Goal: Task Accomplishment & Management: Manage account settings

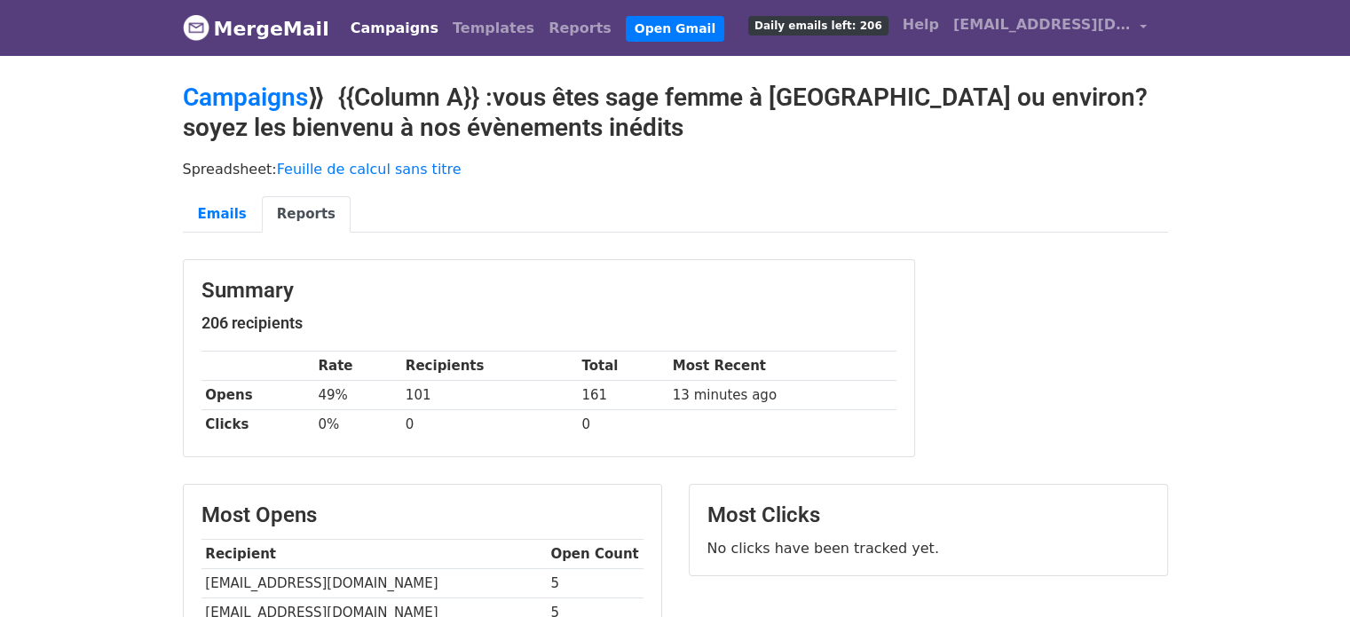
click at [393, 32] on link "Campaigns" at bounding box center [395, 29] width 102 height 36
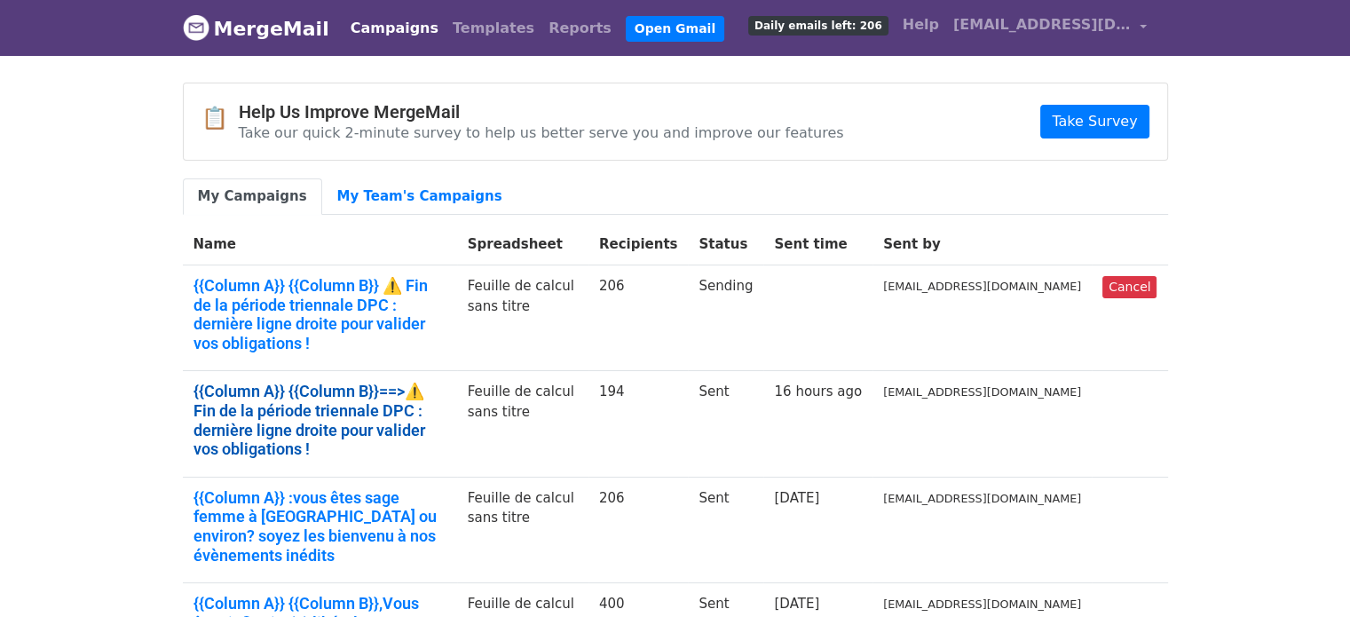
click at [376, 382] on link "{{Column A}} {{Column B}}==>⚠️ Fin de la période triennale DPC : dernière ligne…" at bounding box center [320, 420] width 253 height 76
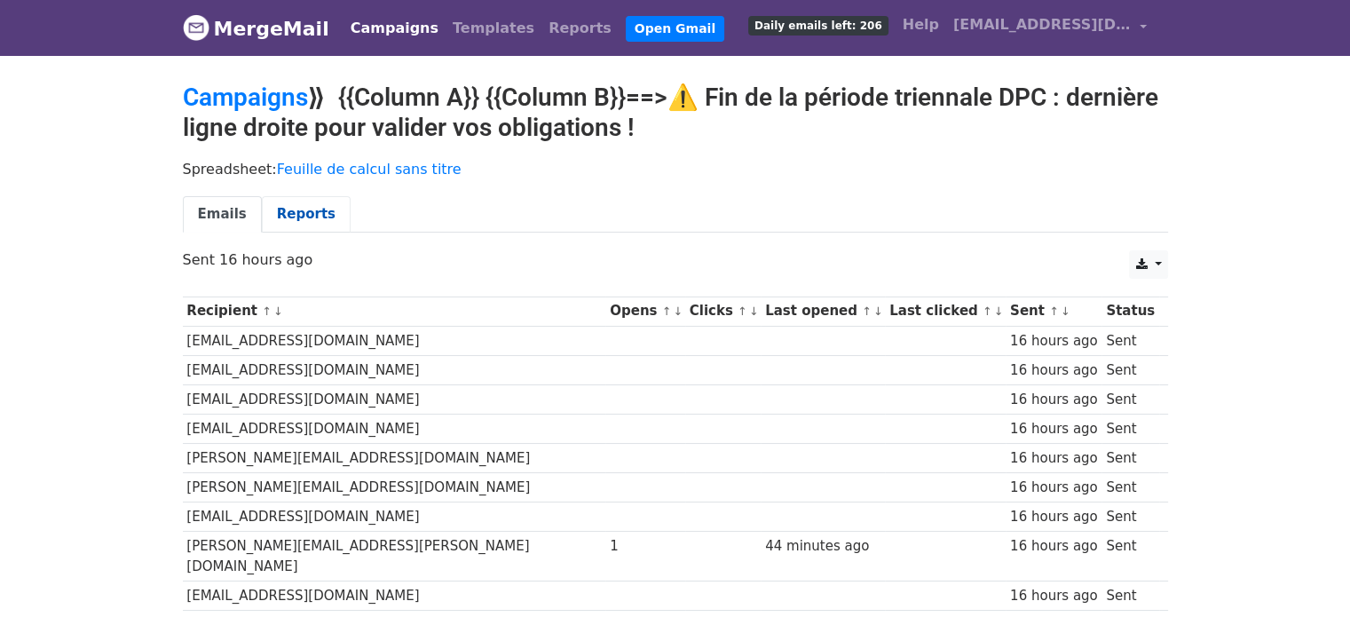
click at [281, 212] on link "Reports" at bounding box center [306, 214] width 89 height 36
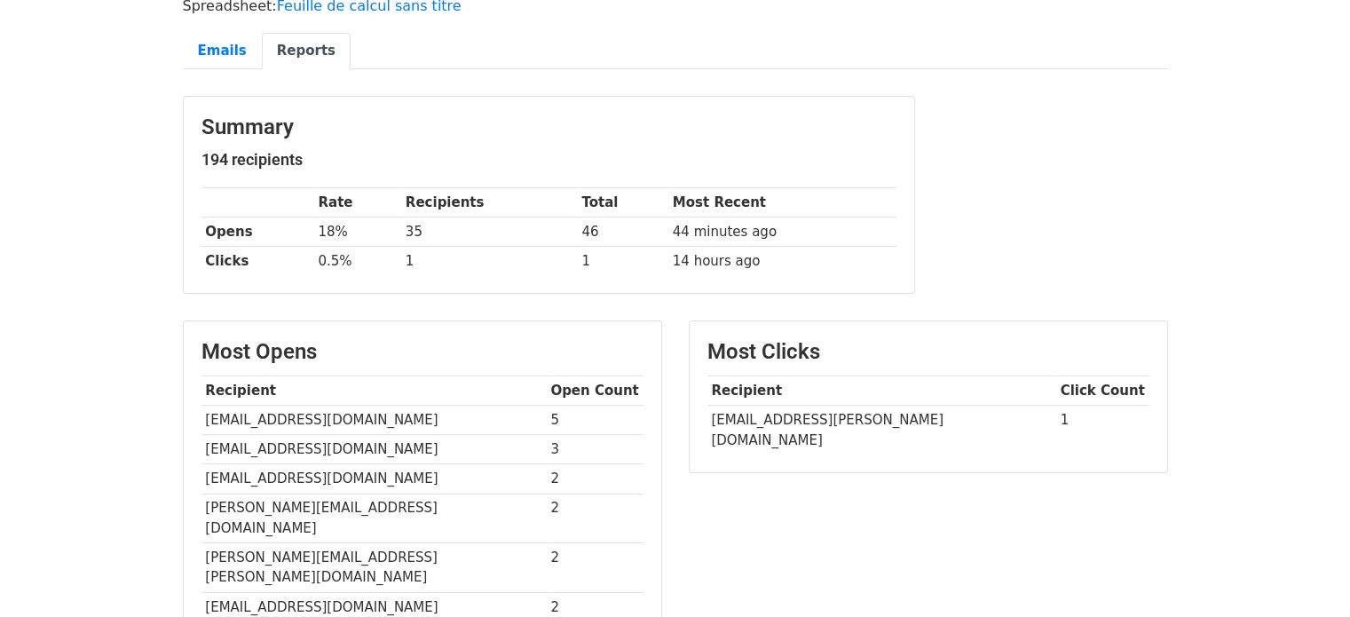
scroll to position [167, 0]
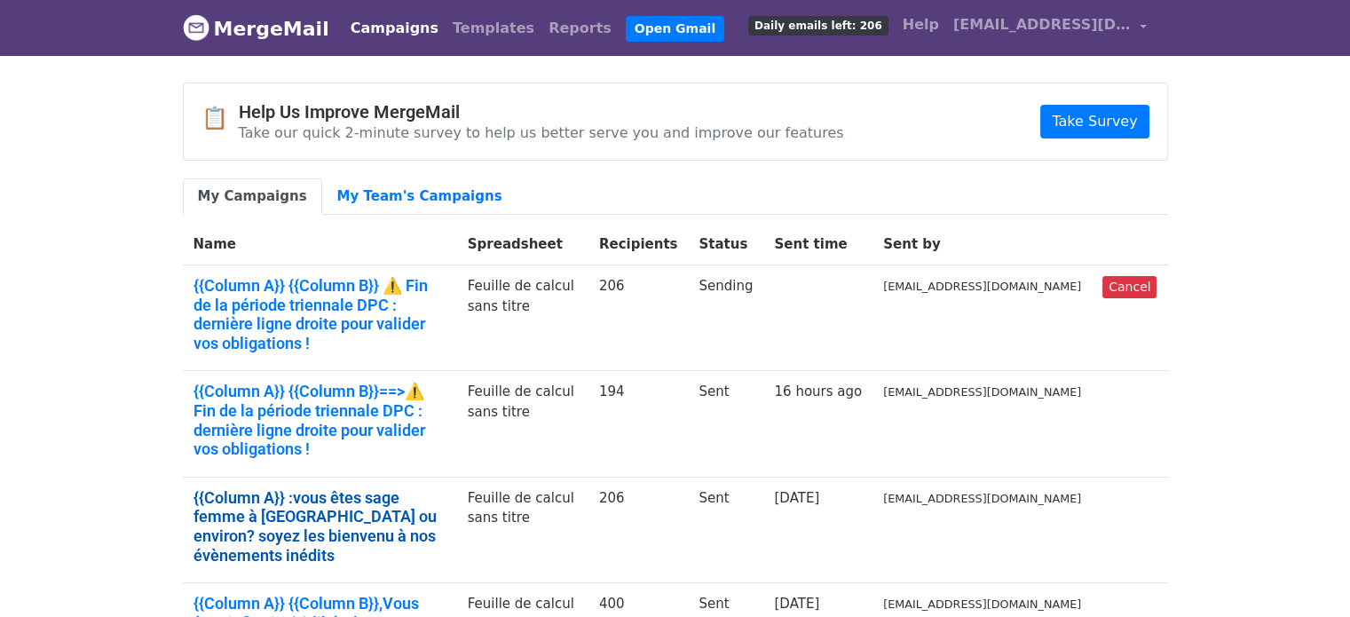
click at [344, 488] on link "{{Column A}} :vous êtes sage femme à Marseille ou environ? soyez les bienvenu à…" at bounding box center [320, 526] width 253 height 76
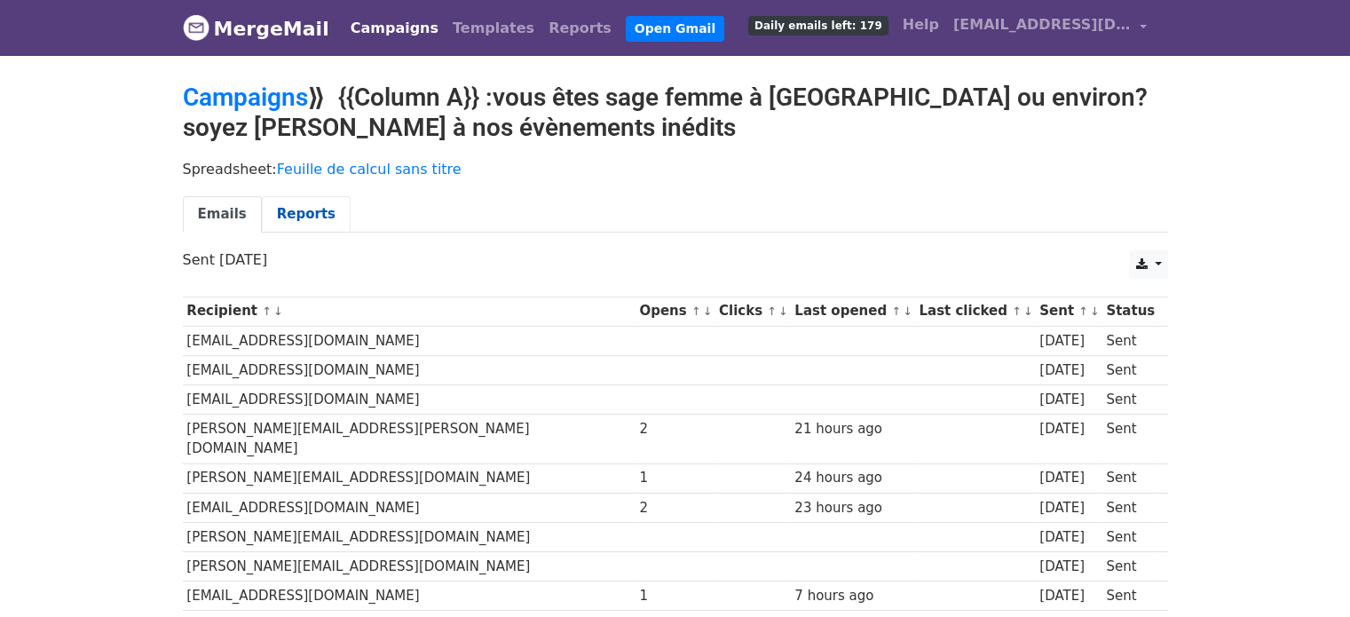
click at [303, 206] on link "Reports" at bounding box center [306, 214] width 89 height 36
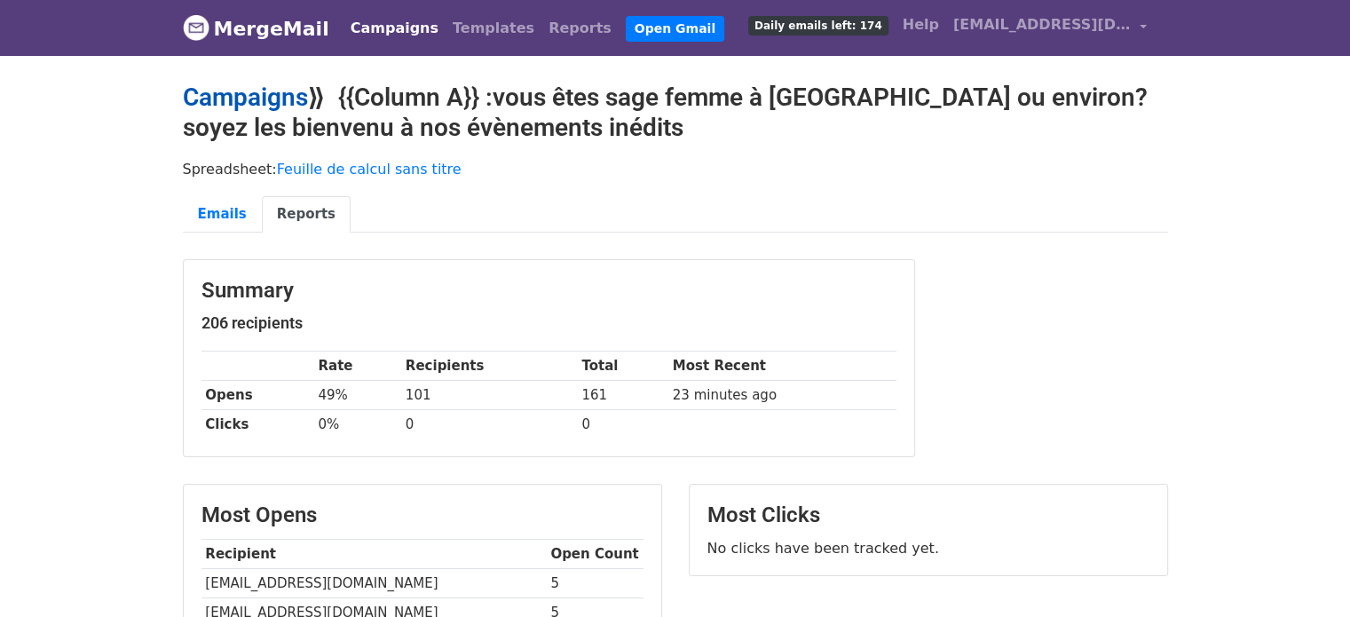
click at [277, 99] on link "Campaigns" at bounding box center [245, 97] width 125 height 29
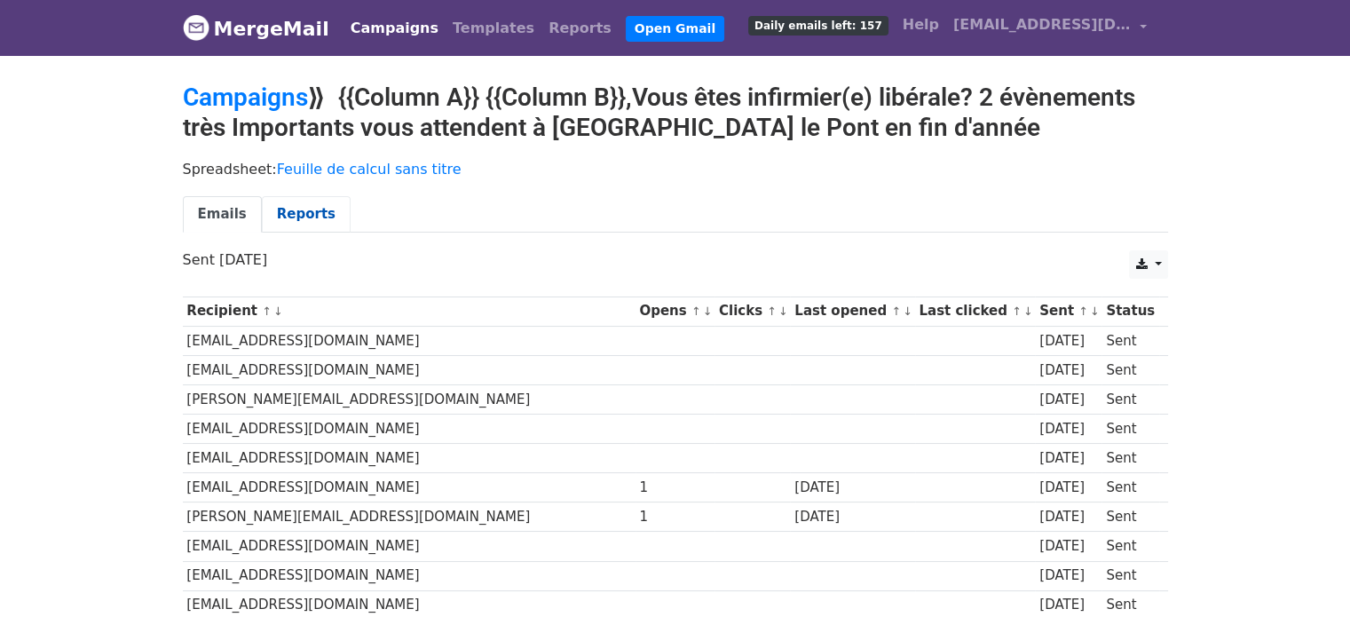
click at [284, 214] on link "Reports" at bounding box center [306, 214] width 89 height 36
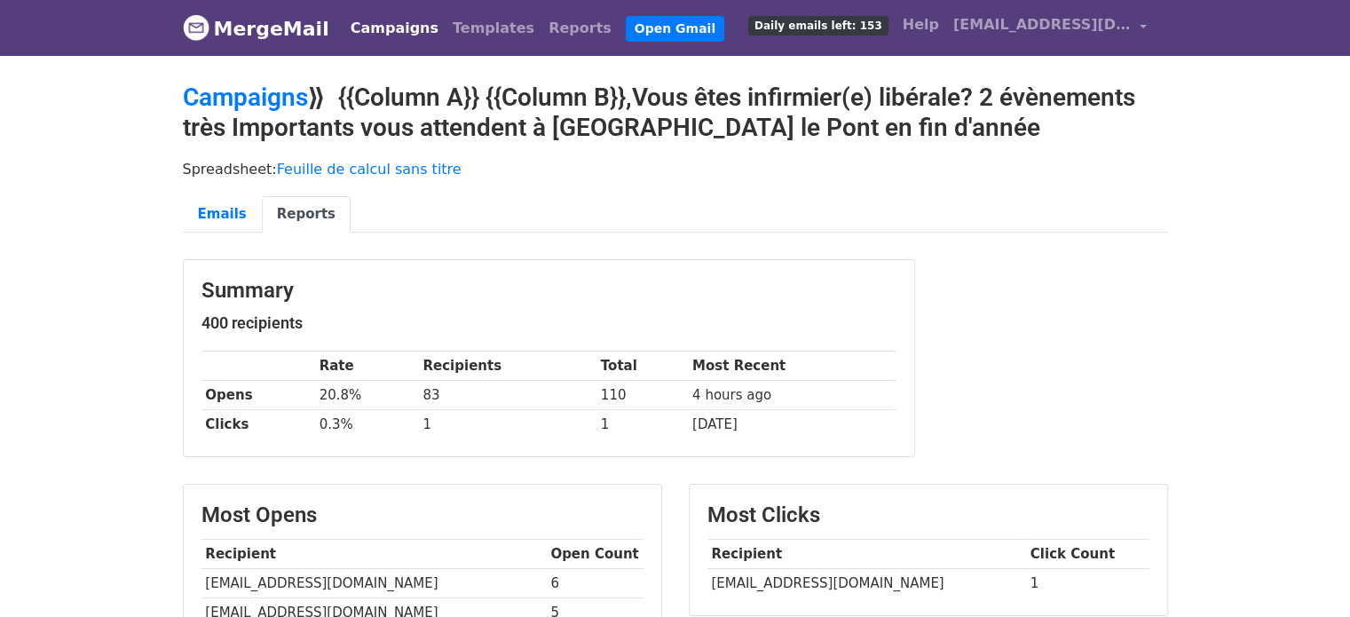
drag, startPoint x: 1363, startPoint y: 187, endPoint x: 1363, endPoint y: 24, distance: 163.3
click at [365, 30] on link "Campaigns" at bounding box center [395, 29] width 102 height 36
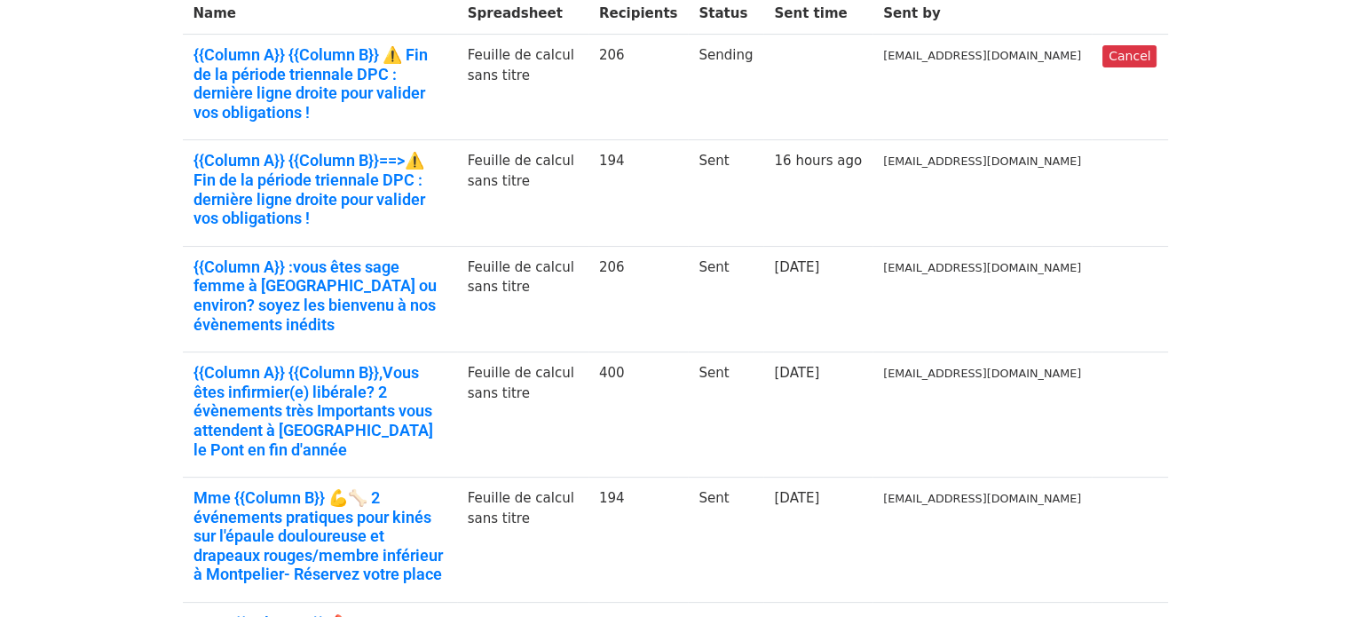
click at [1337, 351] on html "MergeMail Campaigns Templates Reports Open Gmail Daily emails left: 140 Help cl…" at bounding box center [675, 583] width 1350 height 1628
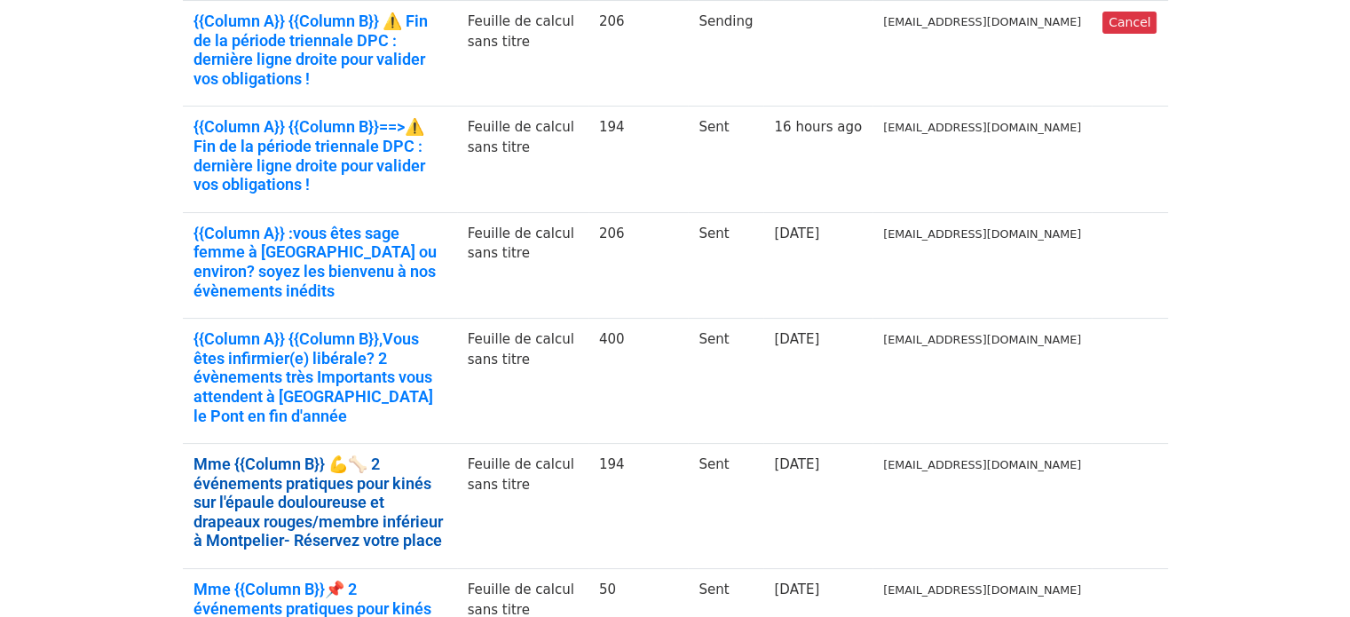
click at [291, 455] on link "Mme {{Column B}} 💪🦴 2 événements pratiques pour kinés sur l'épaule douloureuse …" at bounding box center [320, 503] width 253 height 96
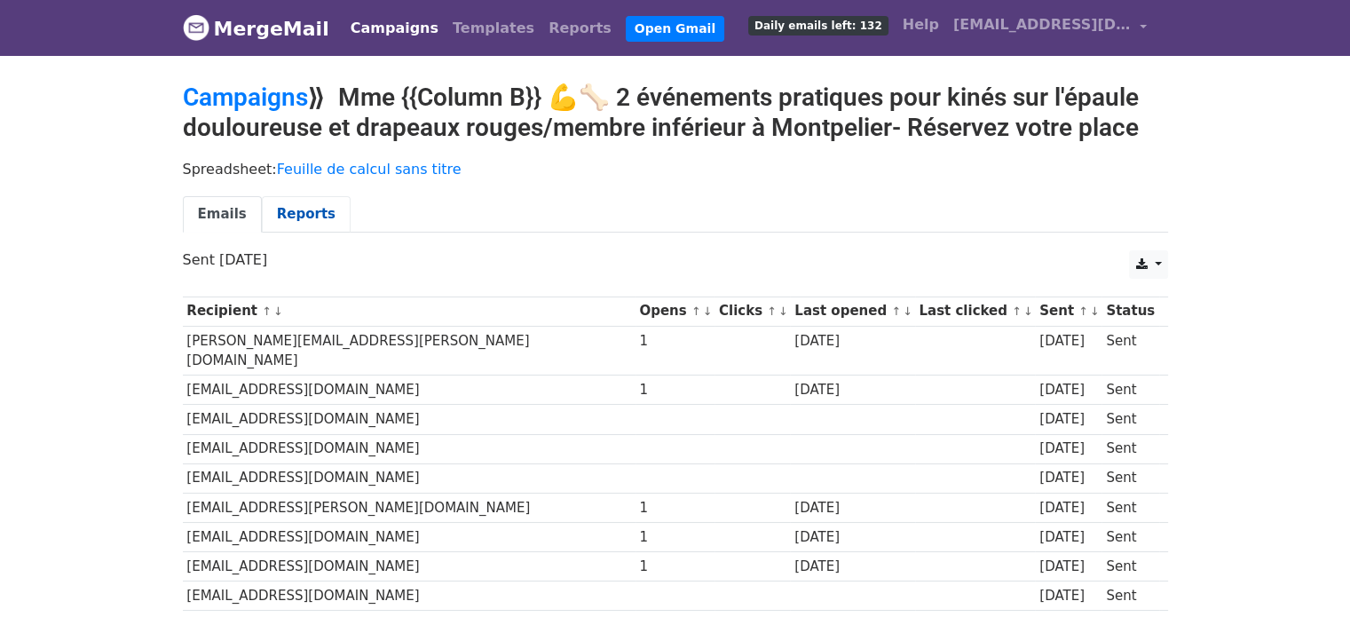
click at [286, 208] on link "Reports" at bounding box center [306, 214] width 89 height 36
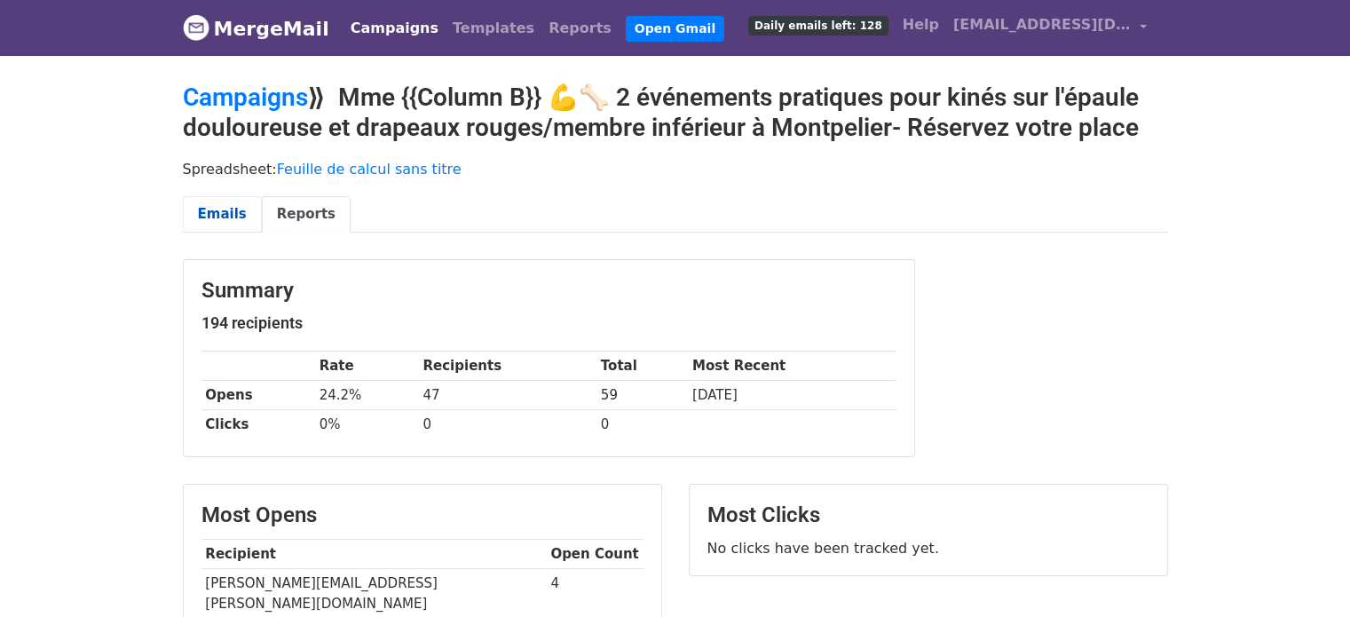
click at [220, 212] on link "Emails" at bounding box center [222, 214] width 79 height 36
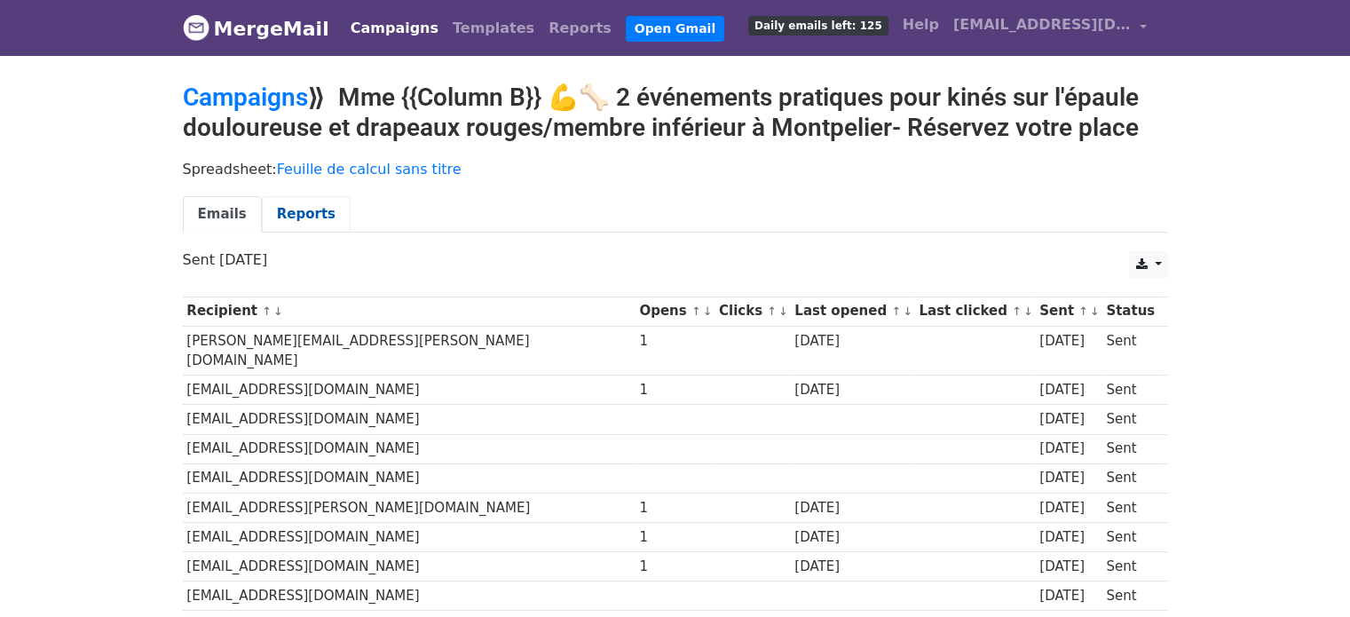
click at [295, 210] on link "Reports" at bounding box center [306, 214] width 89 height 36
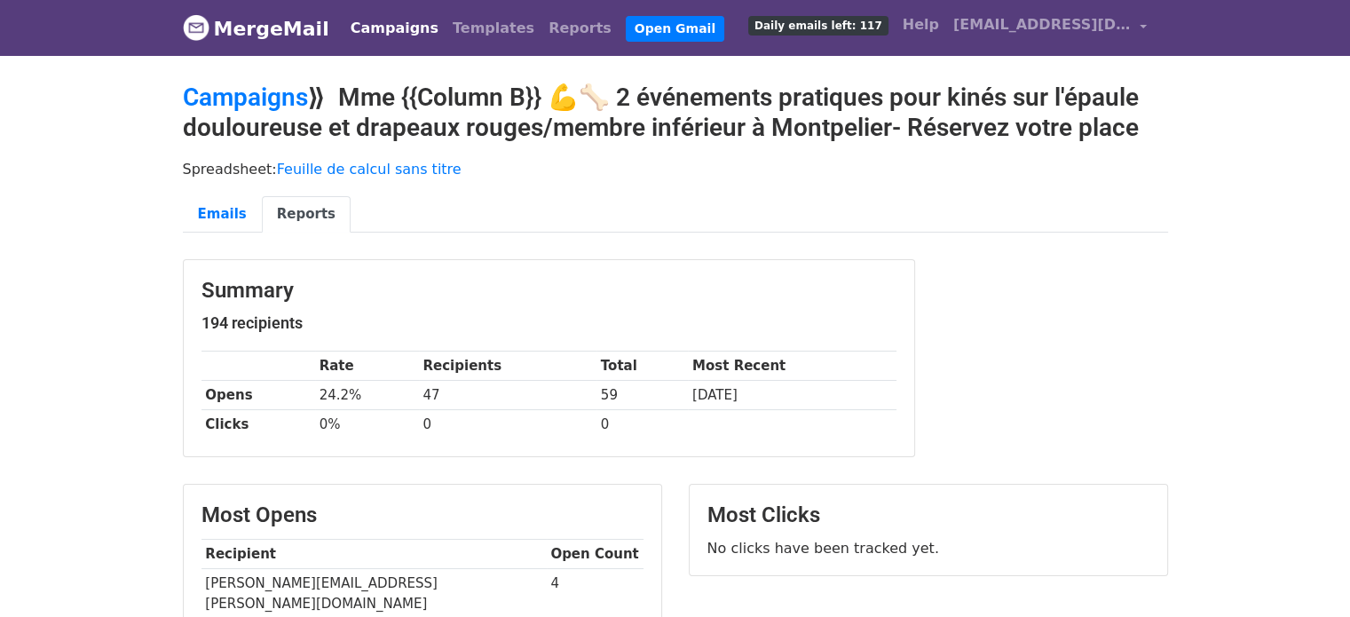
click at [373, 35] on link "Campaigns" at bounding box center [395, 29] width 102 height 36
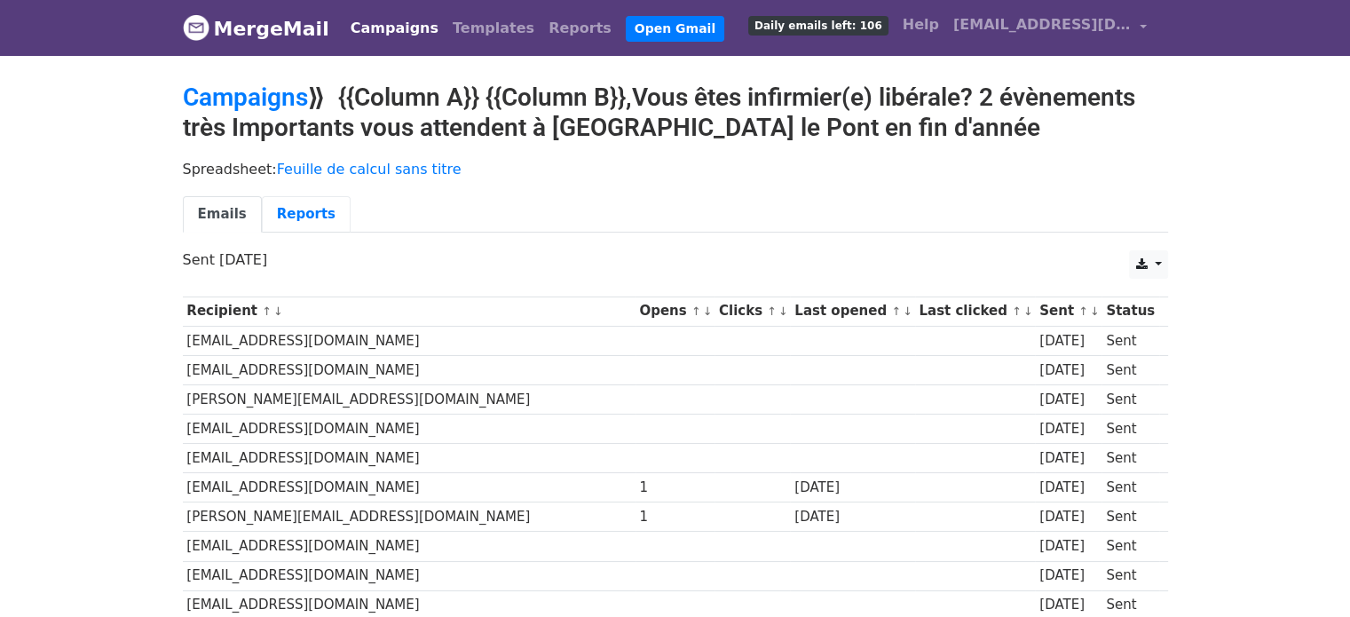
click at [288, 209] on link "Reports" at bounding box center [306, 214] width 89 height 36
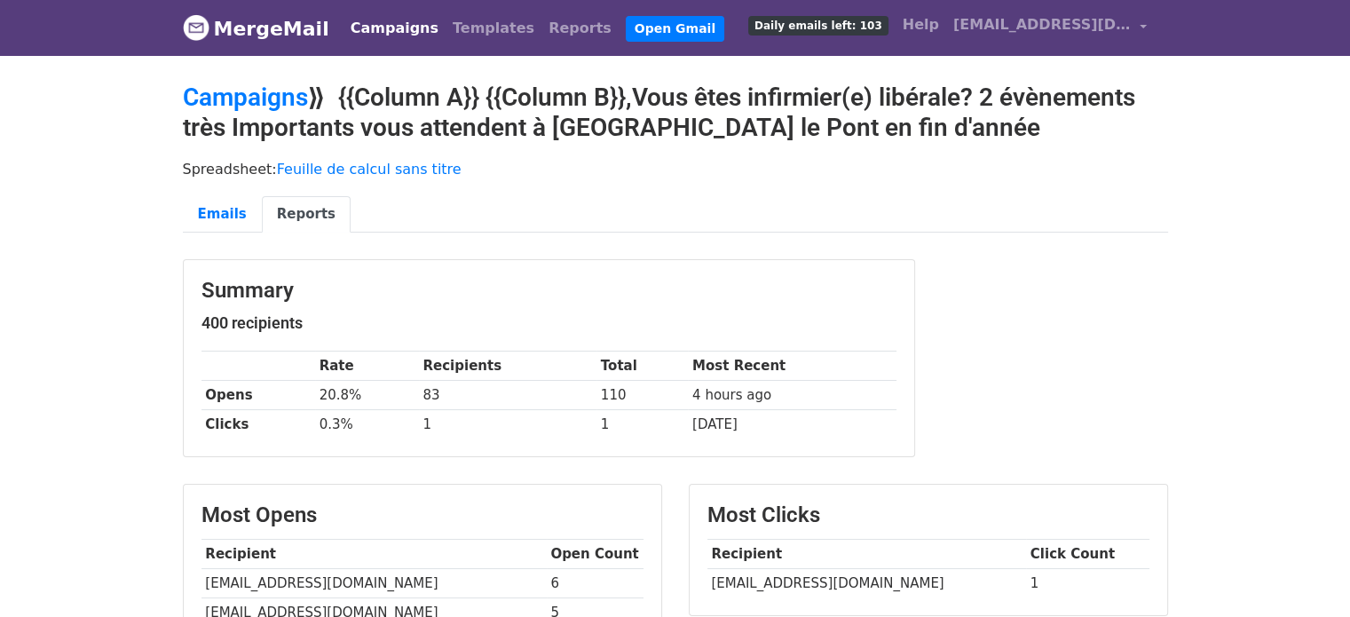
click at [739, 588] on td "[EMAIL_ADDRESS][DOMAIN_NAME]" at bounding box center [867, 583] width 319 height 29
click at [739, 588] on td "katia.unimon@gmail.com" at bounding box center [867, 583] width 319 height 29
copy tr "katia.unimon@gmail.com"
click at [376, 42] on link "Campaigns" at bounding box center [395, 29] width 102 height 36
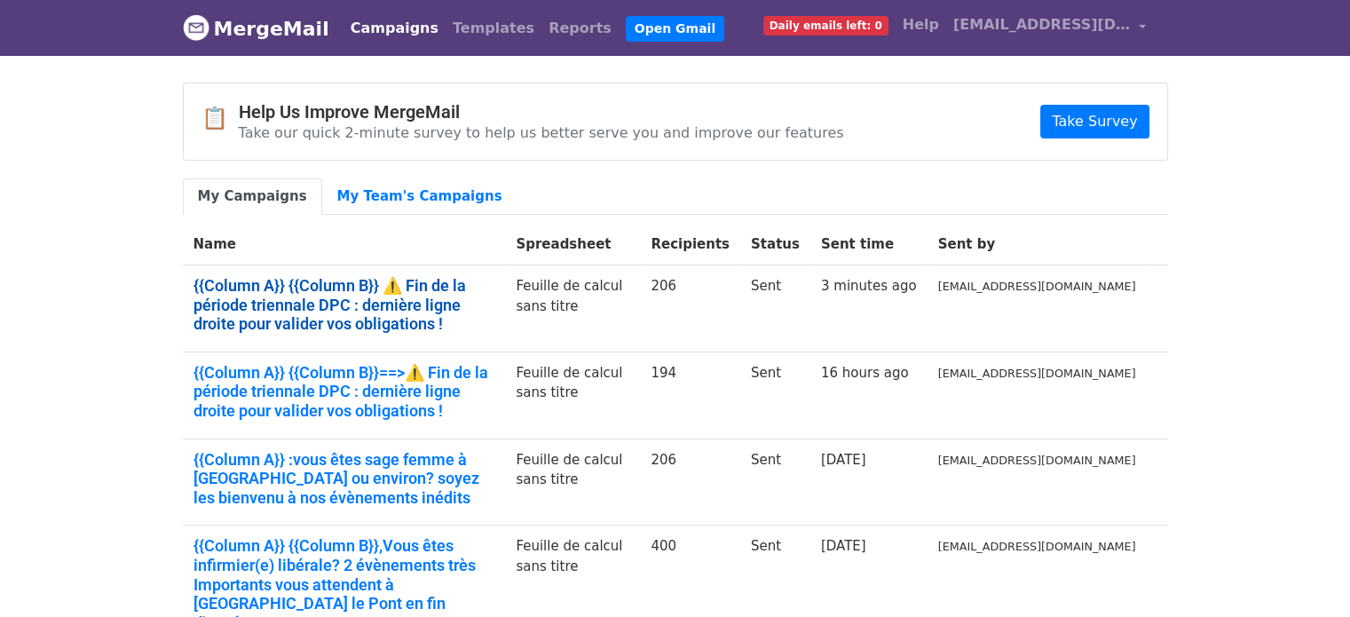
click at [474, 292] on link "{{Column A}} {{Column B}} ⚠️ Fin de la période triennale DPC : dernière ligne d…" at bounding box center [345, 305] width 302 height 58
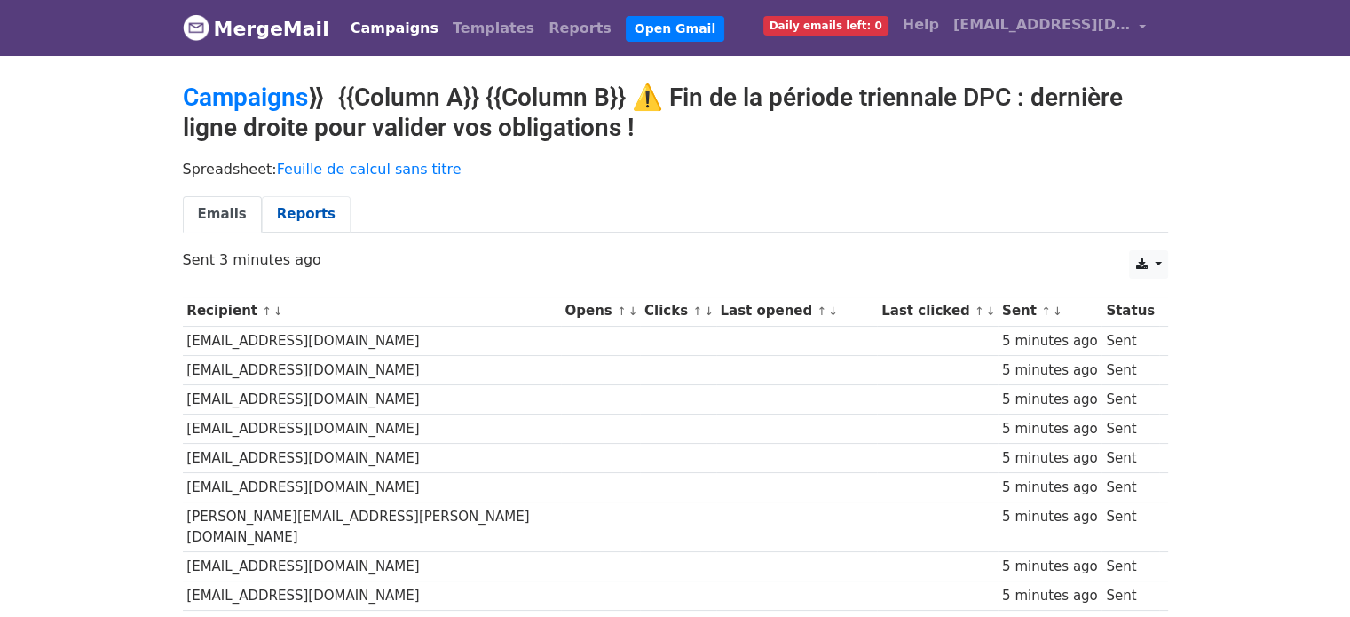
click at [311, 223] on link "Reports" at bounding box center [306, 214] width 89 height 36
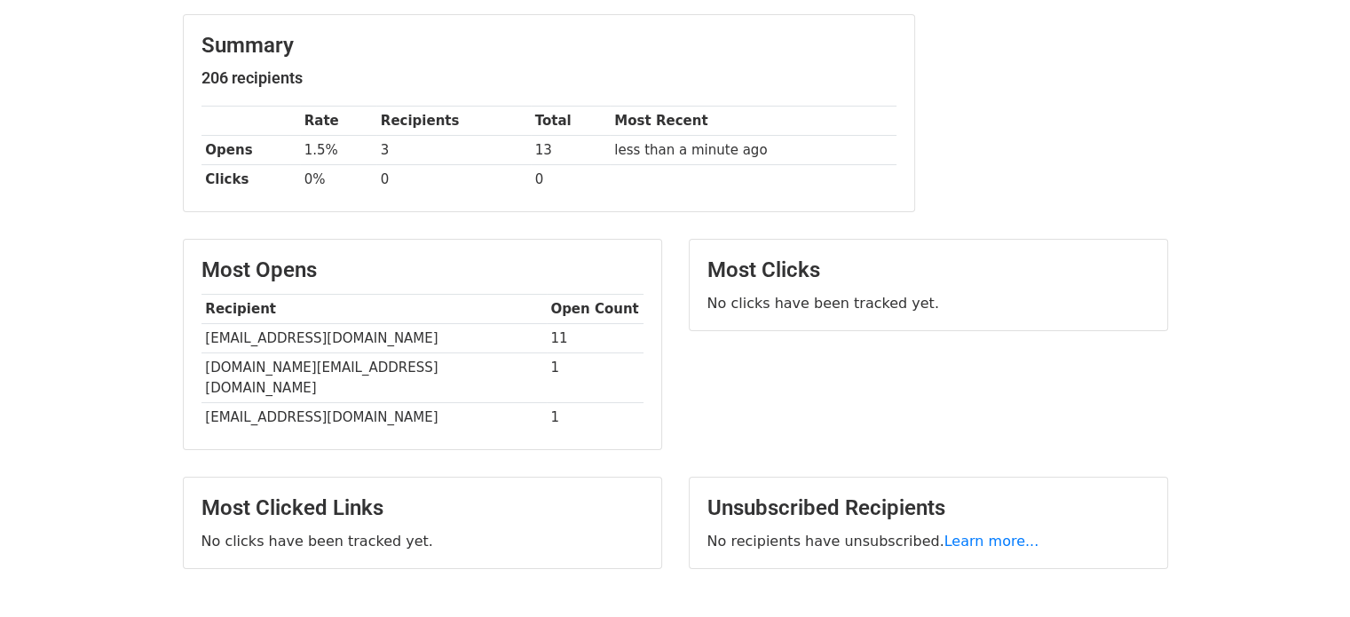
scroll to position [220, 0]
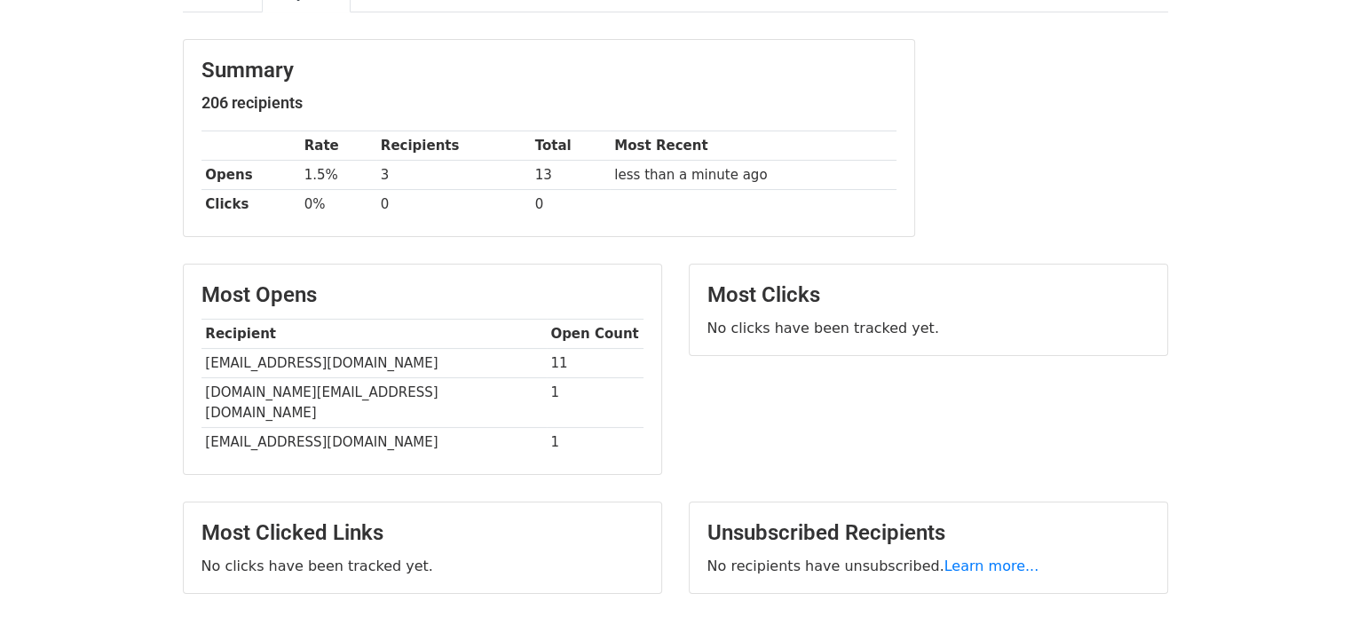
click at [284, 361] on td "[EMAIL_ADDRESS][DOMAIN_NAME]" at bounding box center [374, 363] width 345 height 29
click at [358, 363] on td "[EMAIL_ADDRESS][DOMAIN_NAME]" at bounding box center [374, 363] width 345 height 29
click at [310, 363] on td "[EMAIL_ADDRESS][DOMAIN_NAME]" at bounding box center [374, 363] width 345 height 29
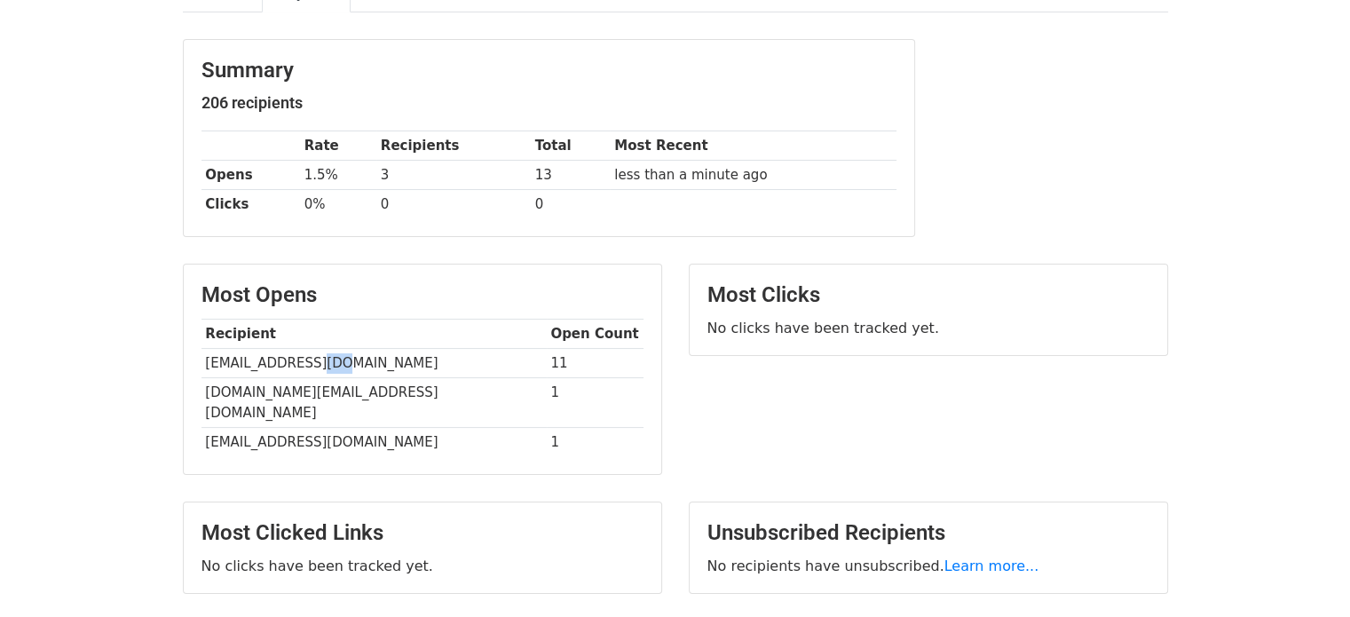
click at [310, 363] on td "[EMAIL_ADDRESS][DOMAIN_NAME]" at bounding box center [374, 363] width 345 height 29
copy tr "[EMAIL_ADDRESS][DOMAIN_NAME]"
